Goal: Transaction & Acquisition: Download file/media

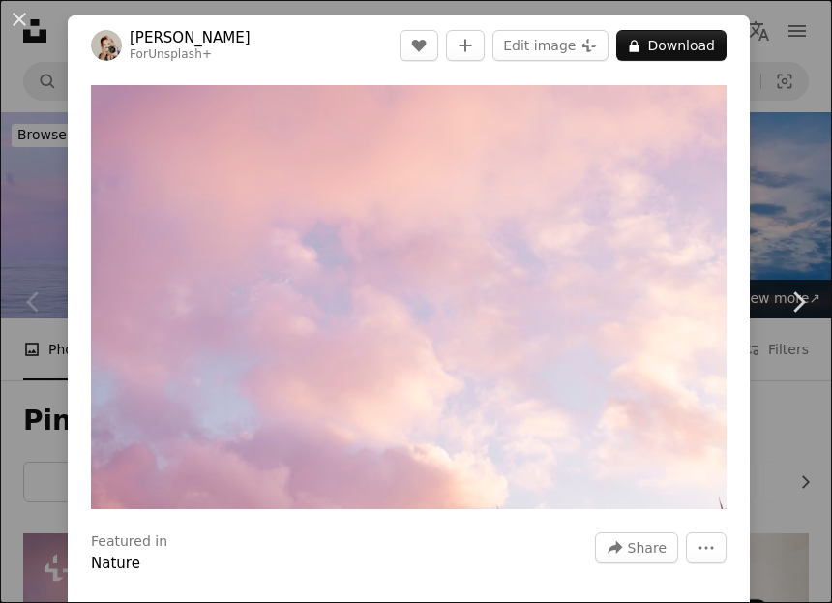
scroll to position [365, 0]
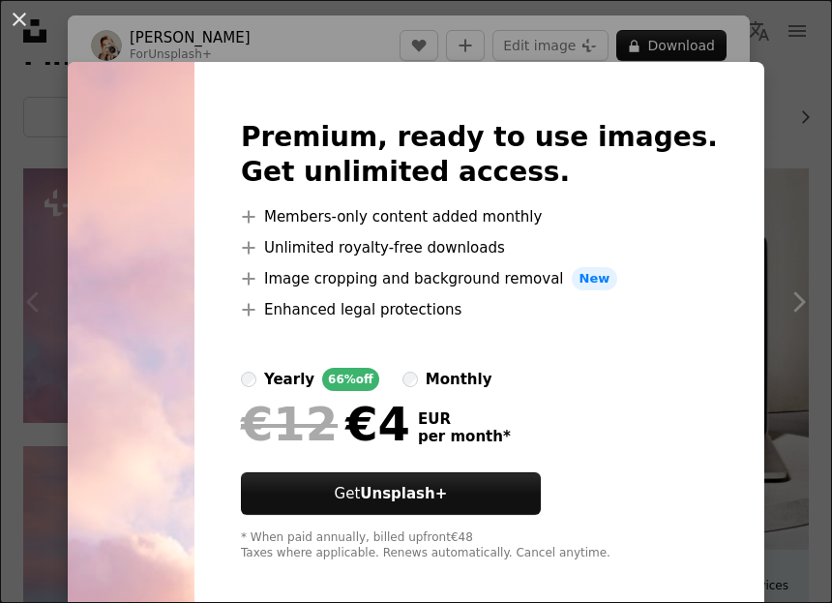
click at [820, 204] on div "An X shape Premium, ready to use images. Get unlimited access. A plus sign Memb…" at bounding box center [416, 301] width 832 height 603
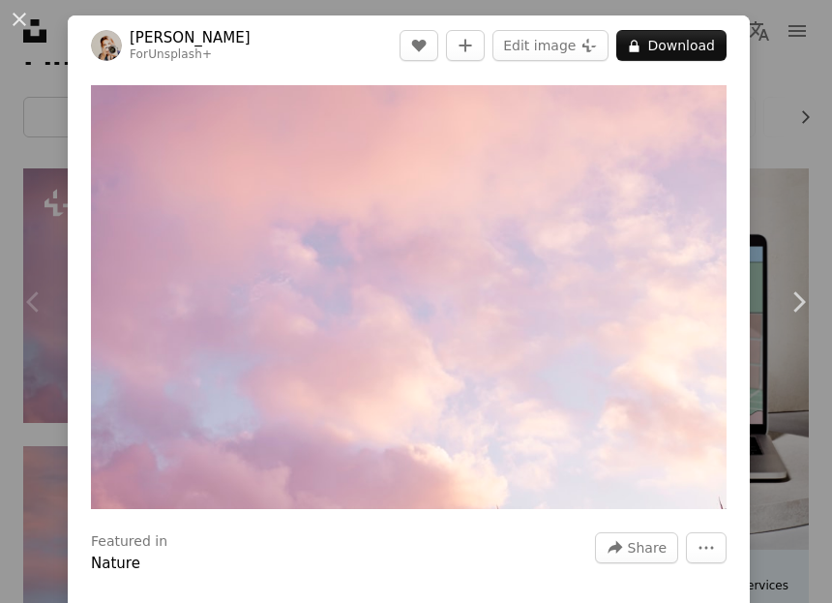
click at [807, 74] on div "An X shape Chevron left Chevron right [PERSON_NAME] For Unsplash+ A heart A plu…" at bounding box center [416, 301] width 832 height 603
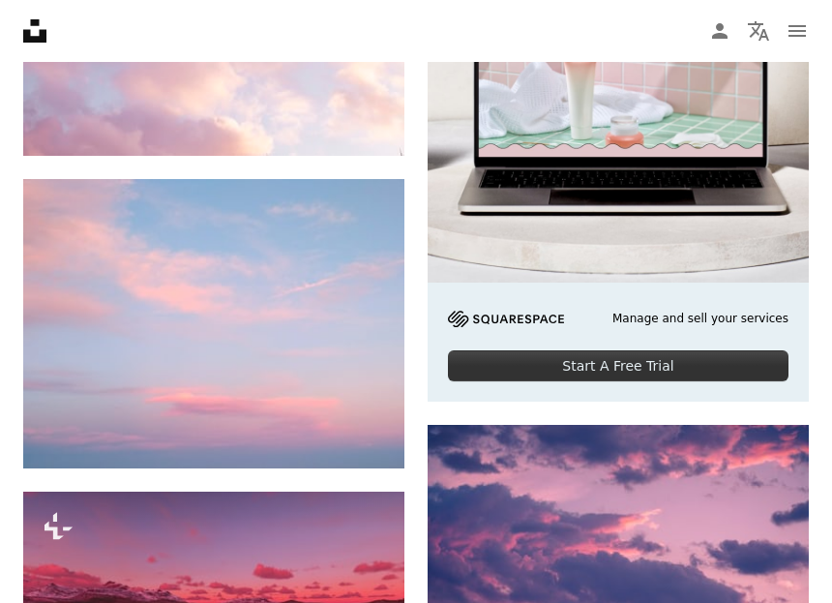
scroll to position [632, 0]
click at [361, 428] on icon "Arrow pointing down" at bounding box center [365, 432] width 15 height 23
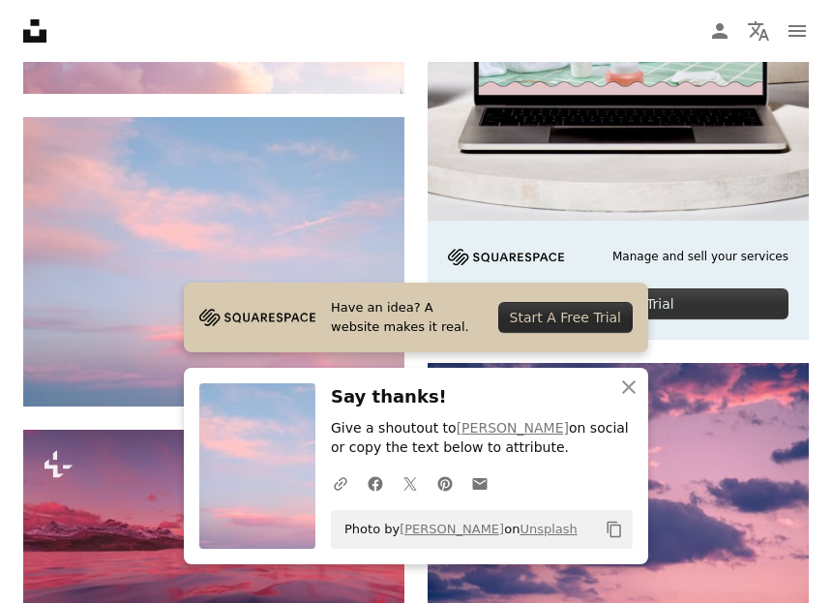
scroll to position [693, 0]
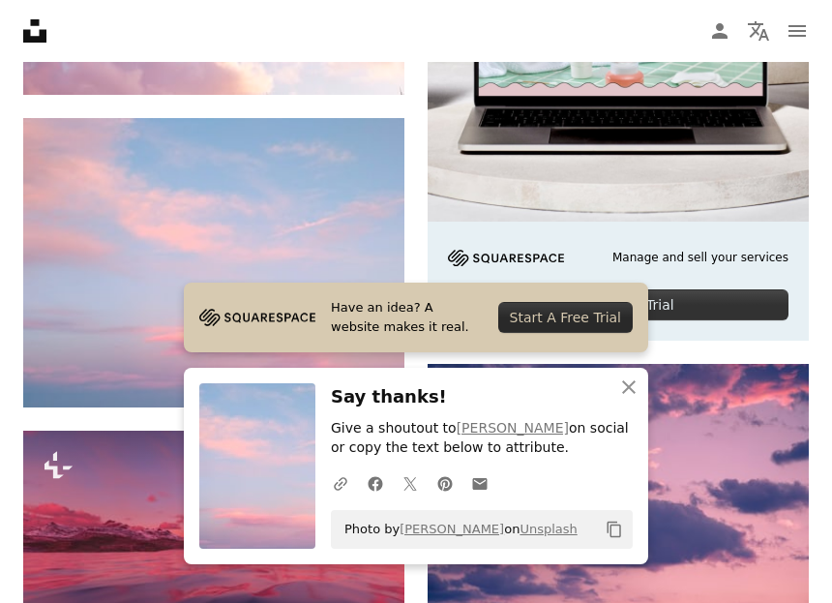
click at [378, 352] on img at bounding box center [213, 262] width 381 height 288
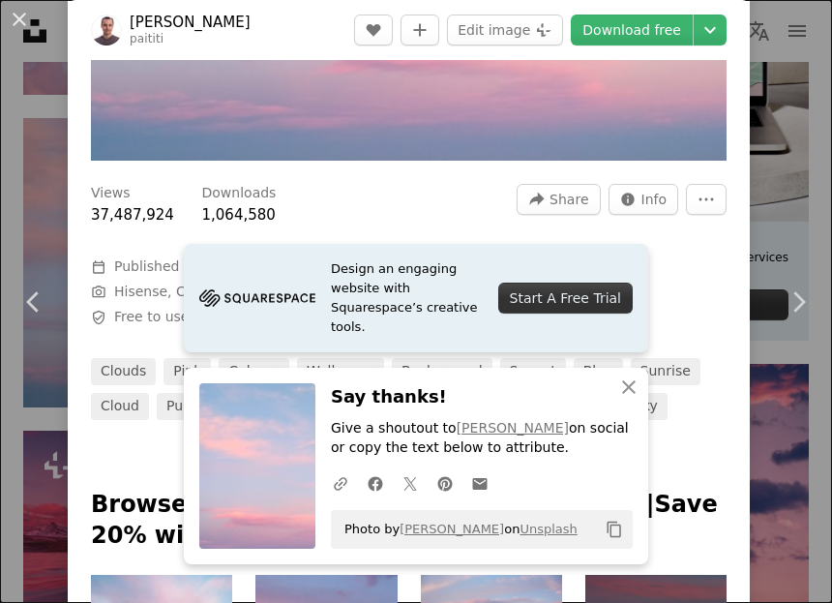
scroll to position [407, 0]
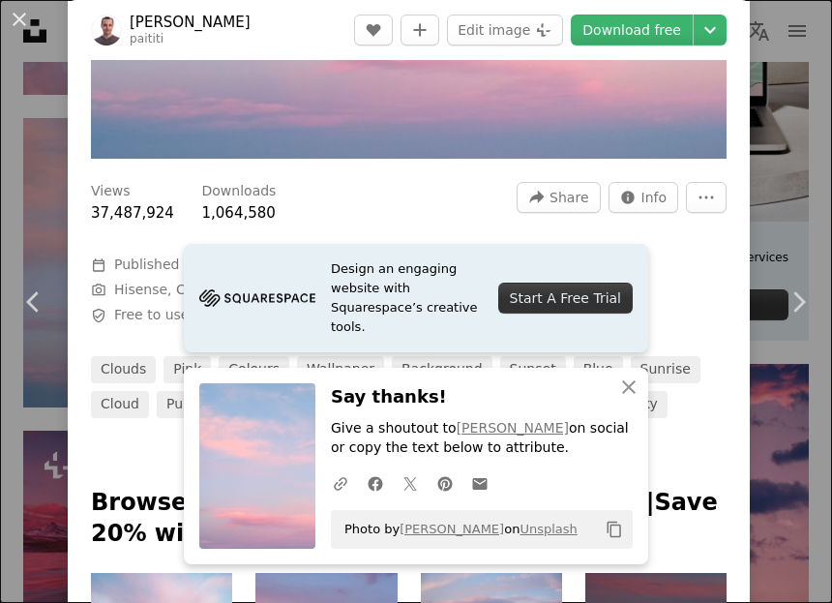
click at [725, 31] on icon "Chevron down" at bounding box center [709, 29] width 31 height 23
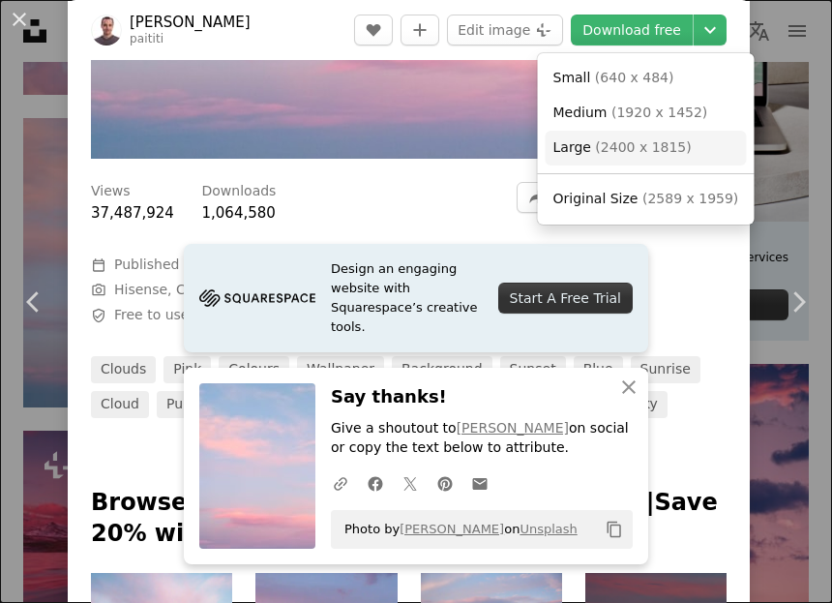
click at [656, 139] on span "( 2400 x 1815 )" at bounding box center [643, 146] width 96 height 15
